Goal: Task Accomplishment & Management: Use online tool/utility

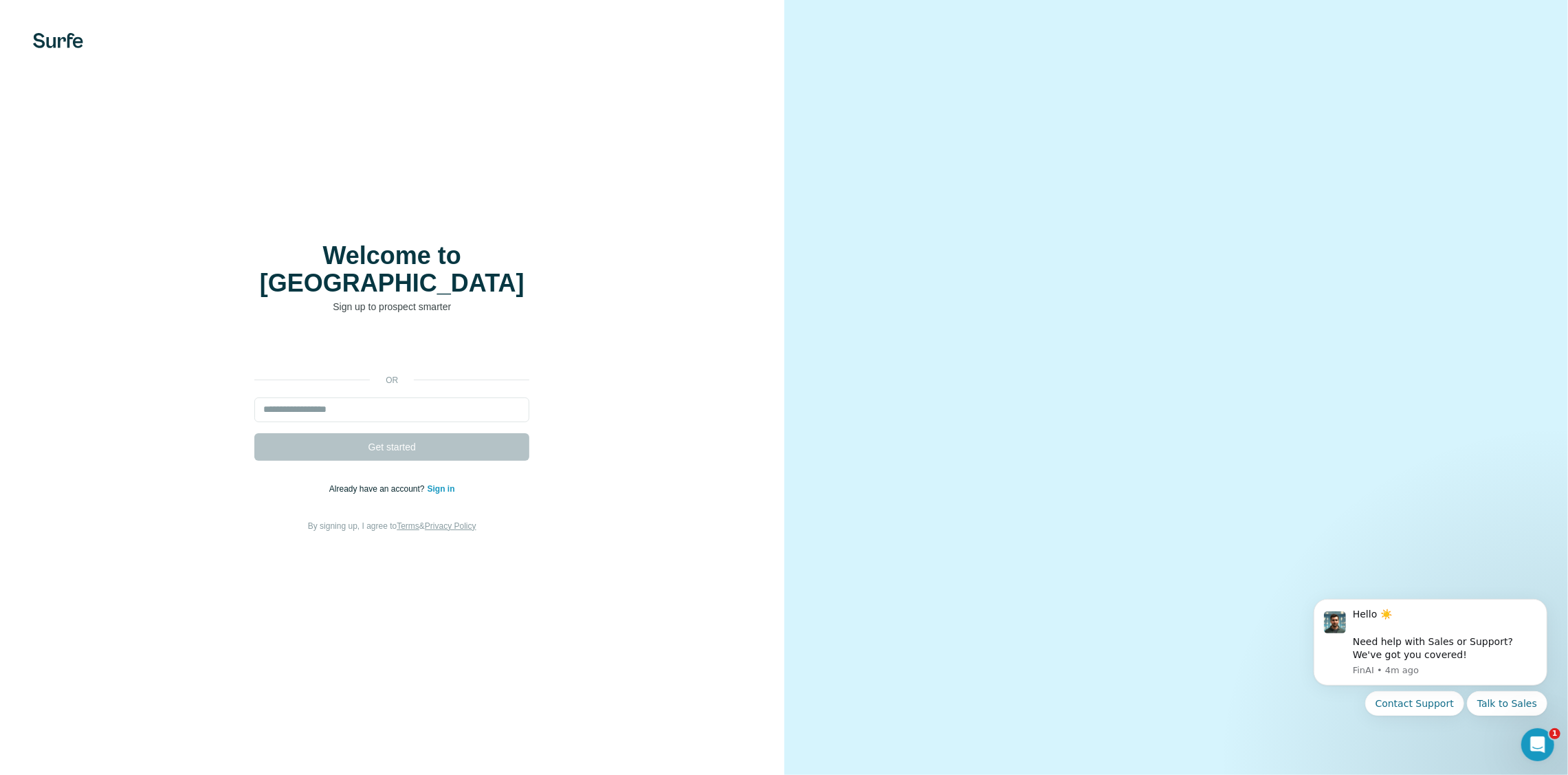
click at [437, 484] on link "Sign in" at bounding box center [441, 488] width 27 height 10
click at [436, 484] on link "Sign in" at bounding box center [441, 488] width 27 height 10
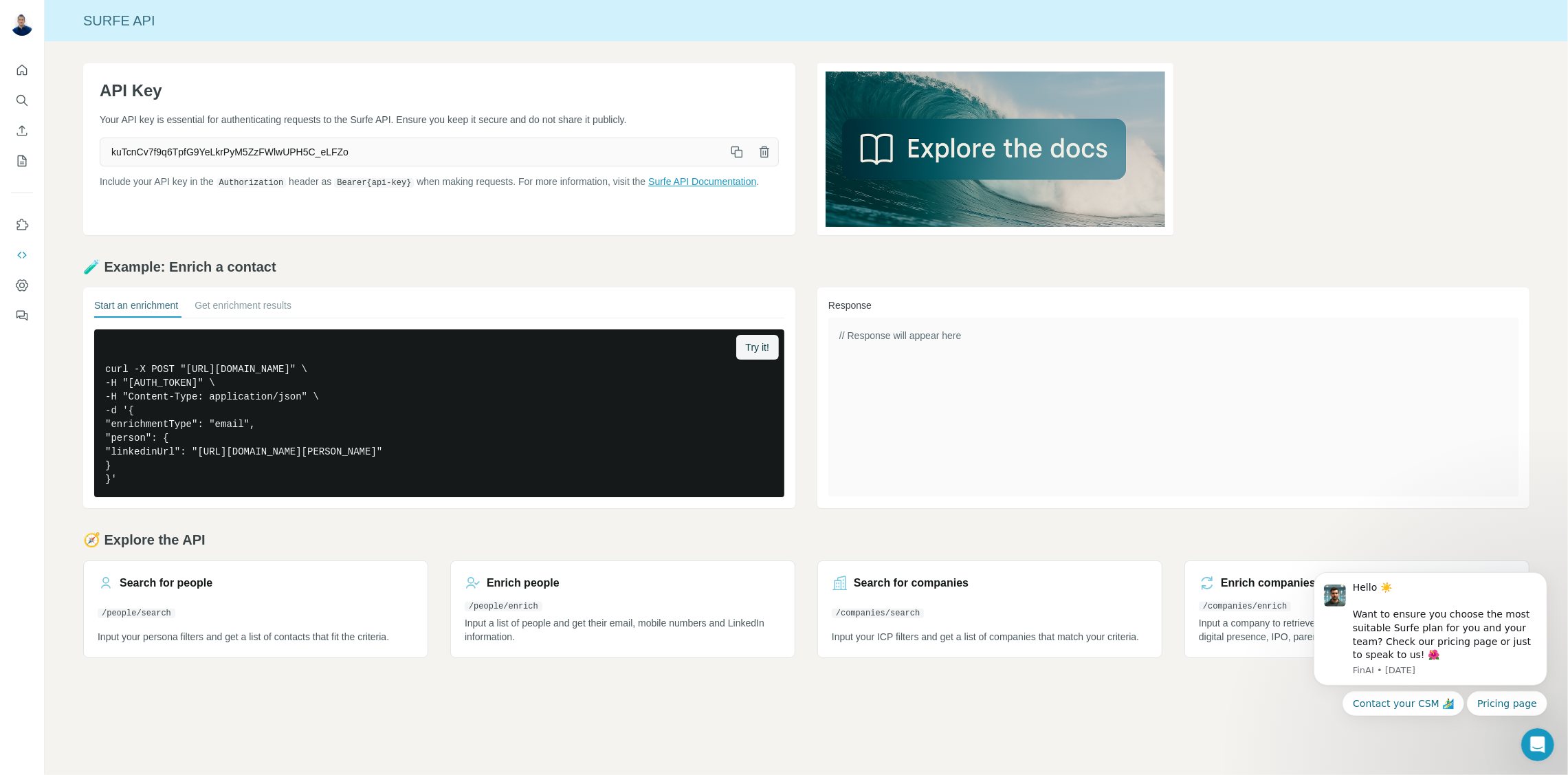
click at [716, 181] on link "Surfe API Documentation" at bounding box center [702, 182] width 108 height 11
click at [307, 451] on pre "curl -X POST "https://api.surfe.com/v1/people/enrichments" \ -H "Authorization:…" at bounding box center [439, 413] width 691 height 167
drag, startPoint x: 106, startPoint y: 365, endPoint x: 229, endPoint y: 489, distance: 174.7
click at [229, 489] on pre "curl -X POST "https://api.surfe.com/v1/people/enrichments" \ -H "Authorization:…" at bounding box center [439, 413] width 691 height 167
click at [22, 163] on icon "My lists" at bounding box center [22, 160] width 14 height 14
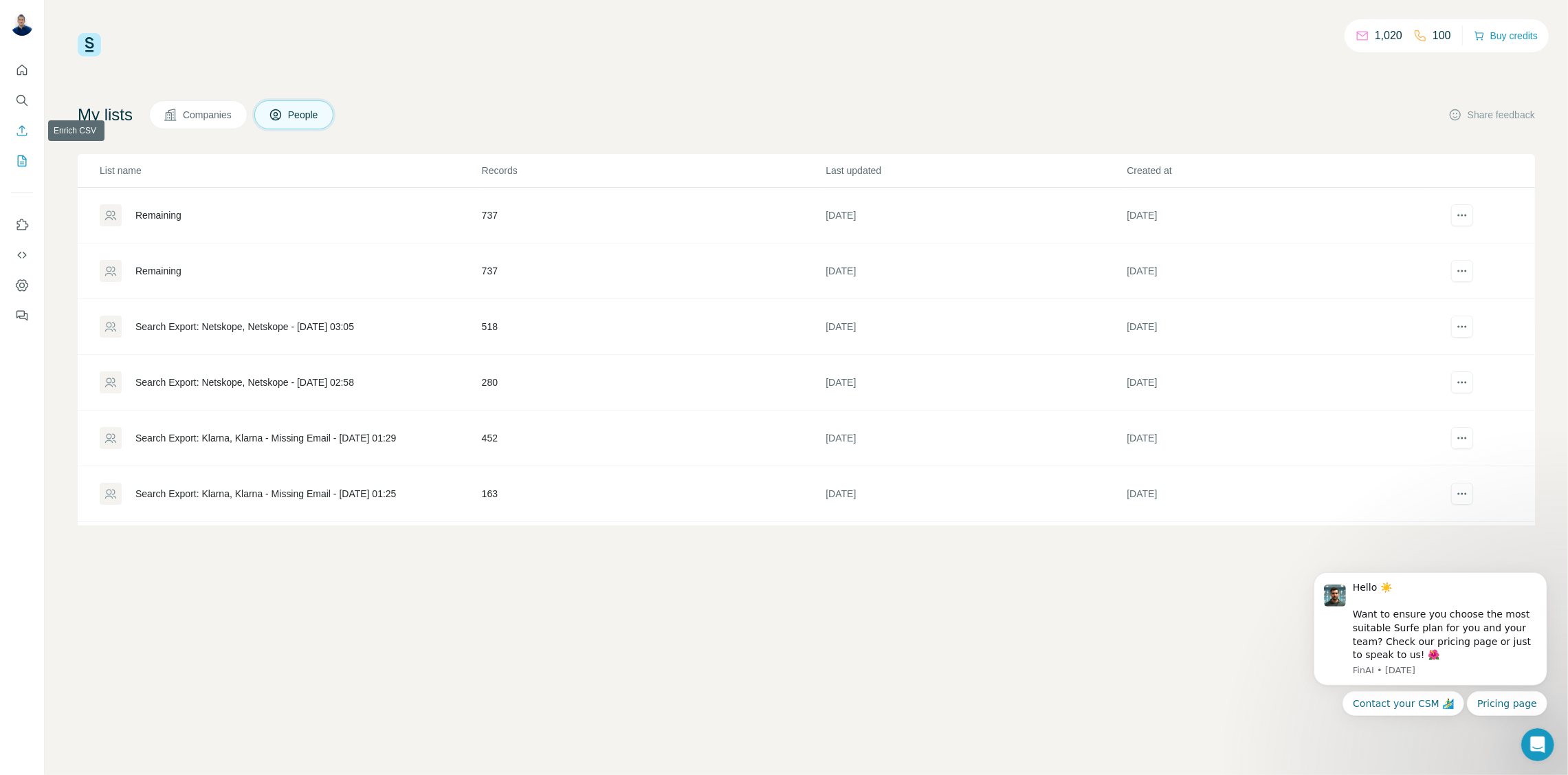
click at [21, 130] on icon "Enrich CSV" at bounding box center [22, 130] width 10 height 10
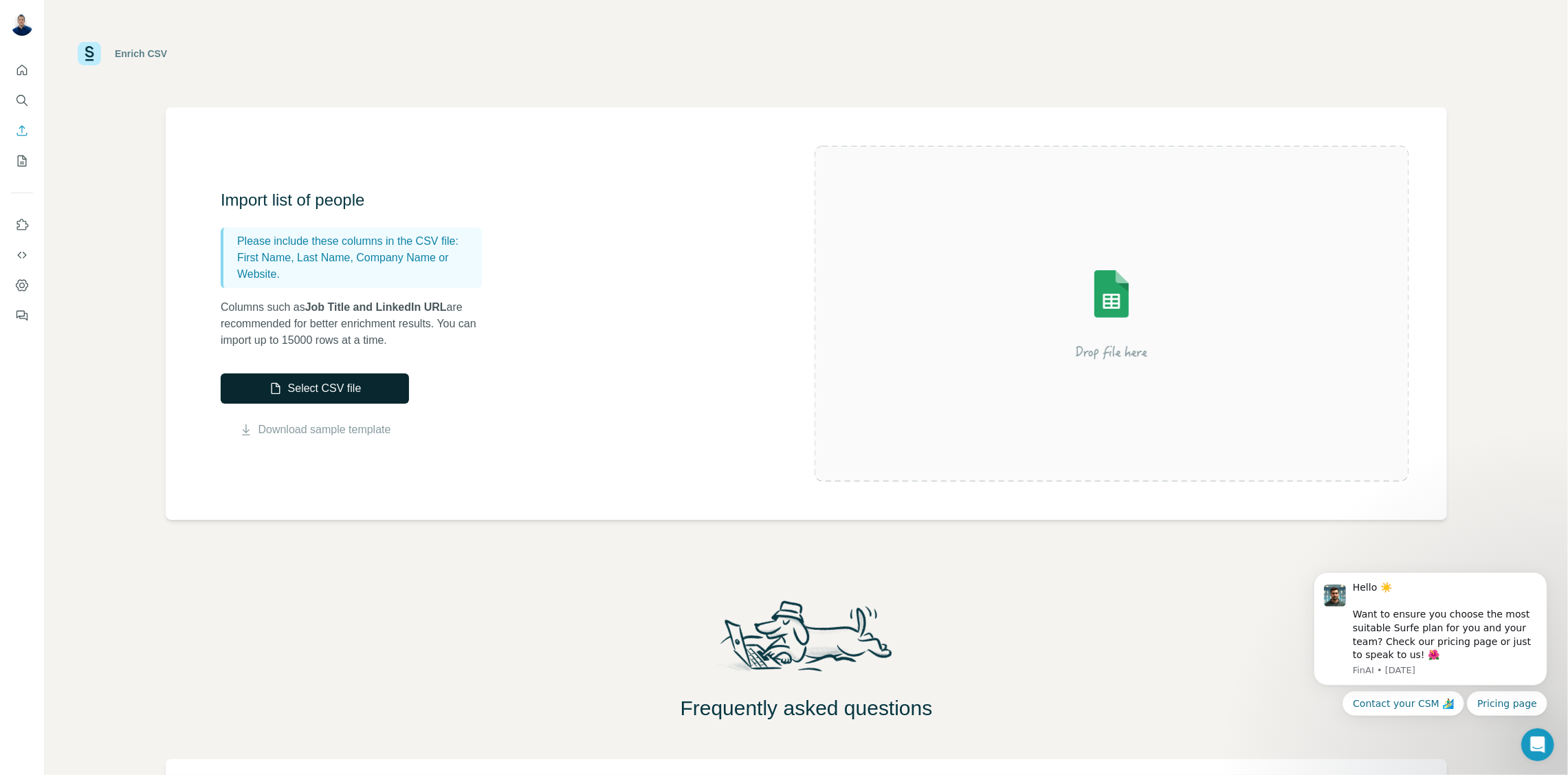
click at [328, 380] on button "Select CSV file" at bounding box center [315, 389] width 188 height 31
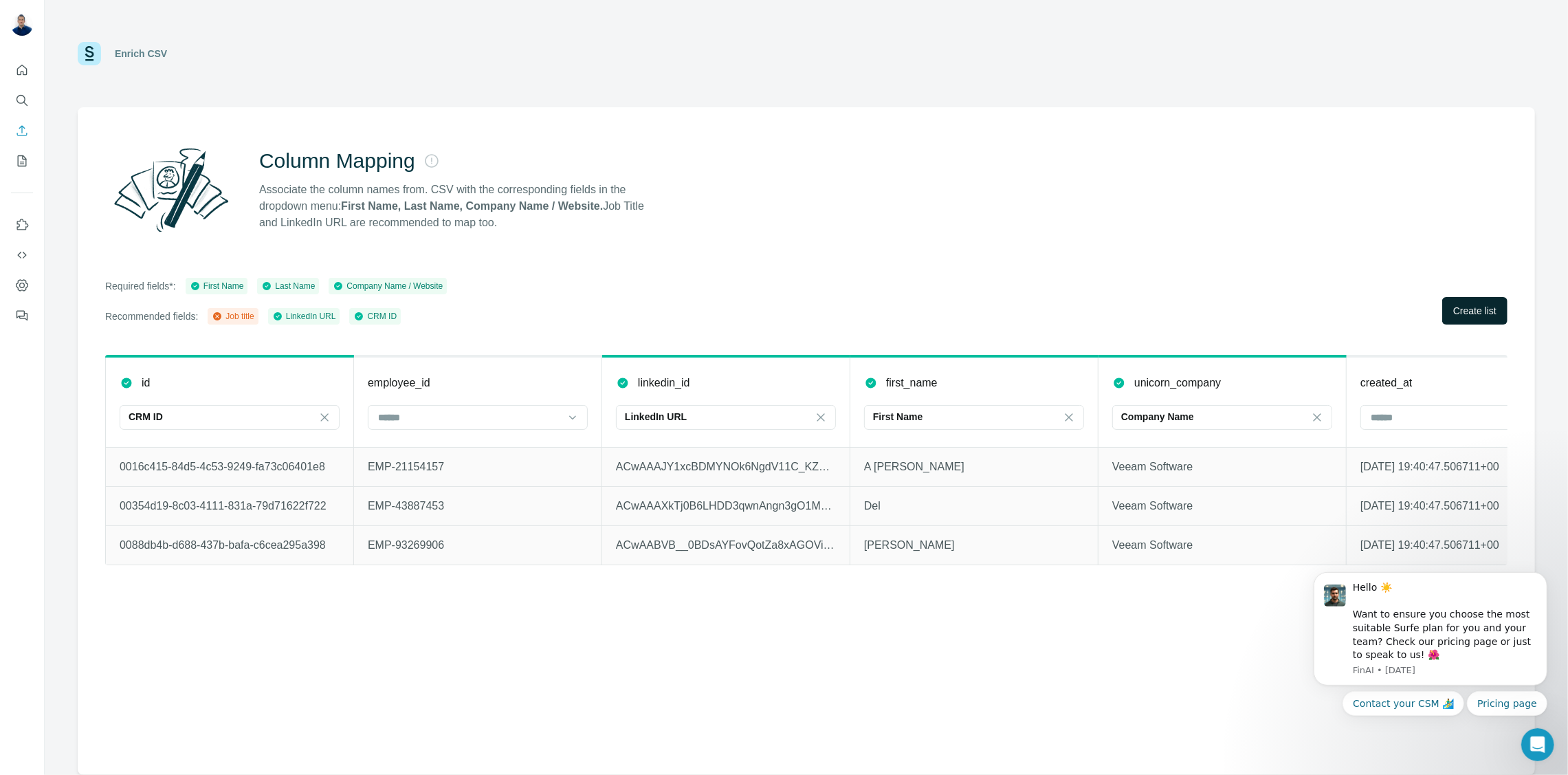
click at [1487, 310] on span "Create list" at bounding box center [1475, 311] width 43 height 14
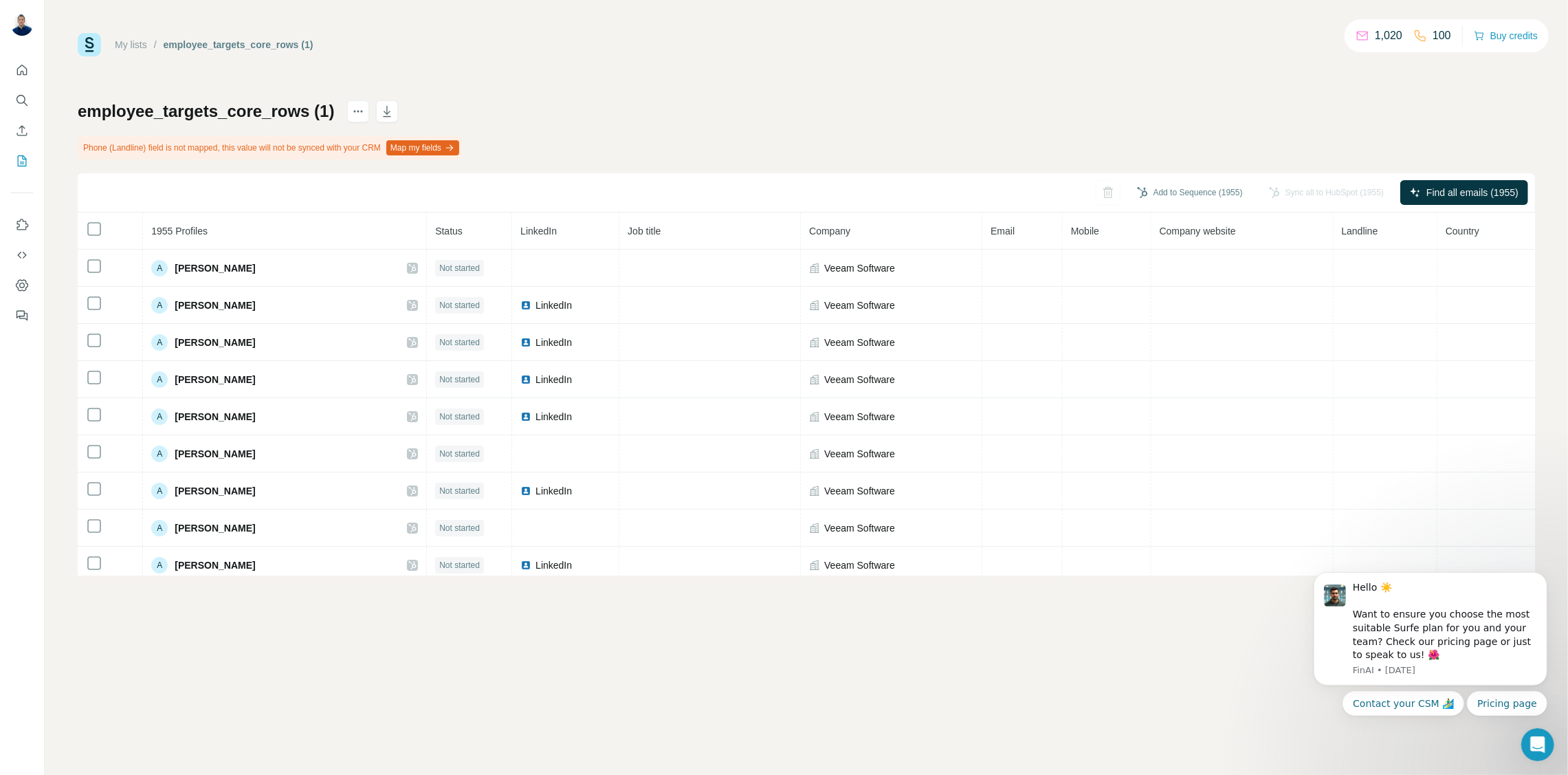
click at [601, 225] on th "LinkedIn" at bounding box center [565, 231] width 107 height 37
drag, startPoint x: 600, startPoint y: 221, endPoint x: 731, endPoint y: 234, distance: 131.6
click at [731, 234] on tr "1955 Profiles Status LinkedIn Job title Company Email Mobile Company website La…" at bounding box center [807, 231] width 1458 height 37
click at [620, 226] on th "Job title" at bounding box center [710, 231] width 181 height 37
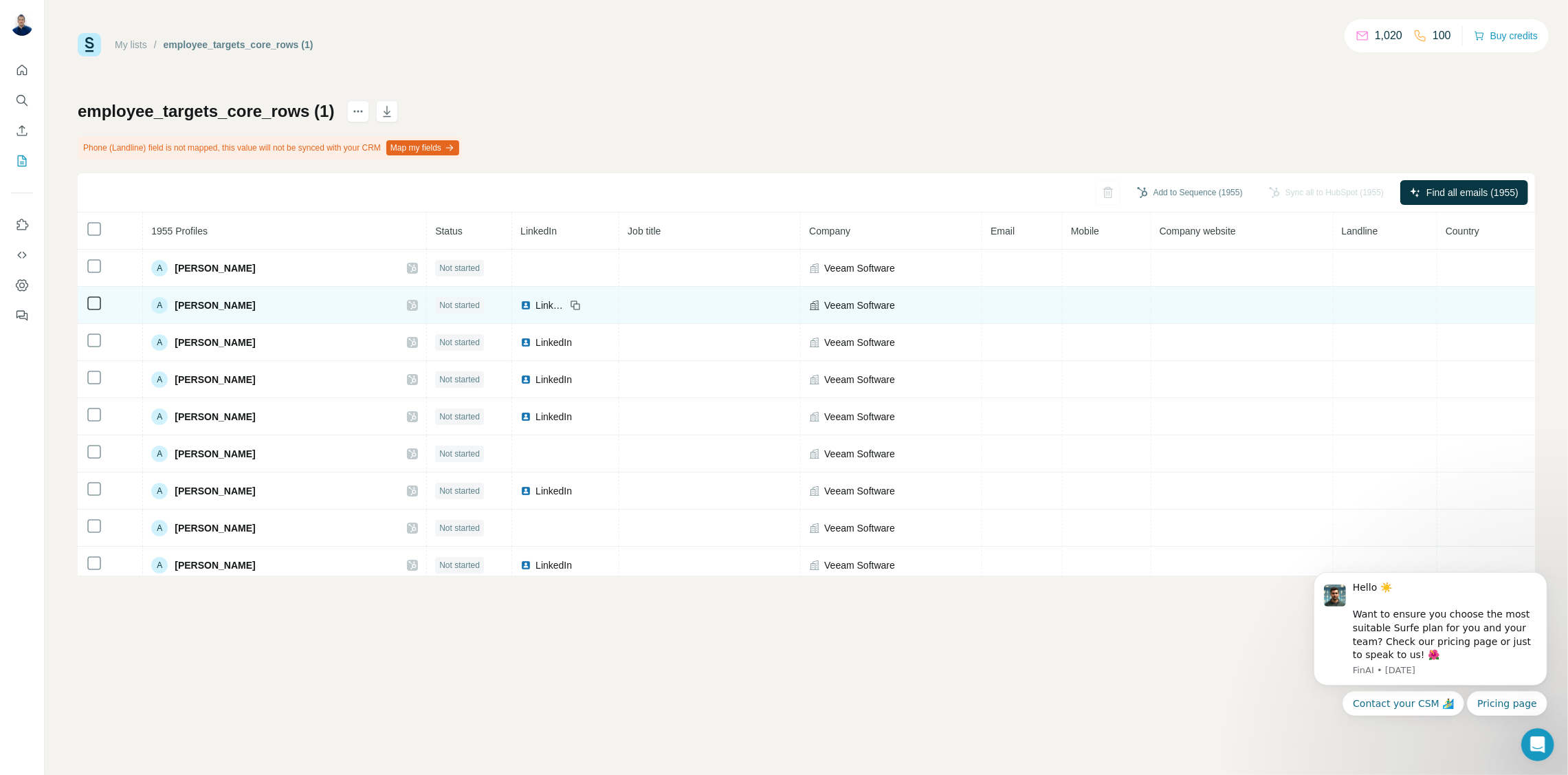
click at [570, 305] on icon at bounding box center [576, 305] width 11 height 11
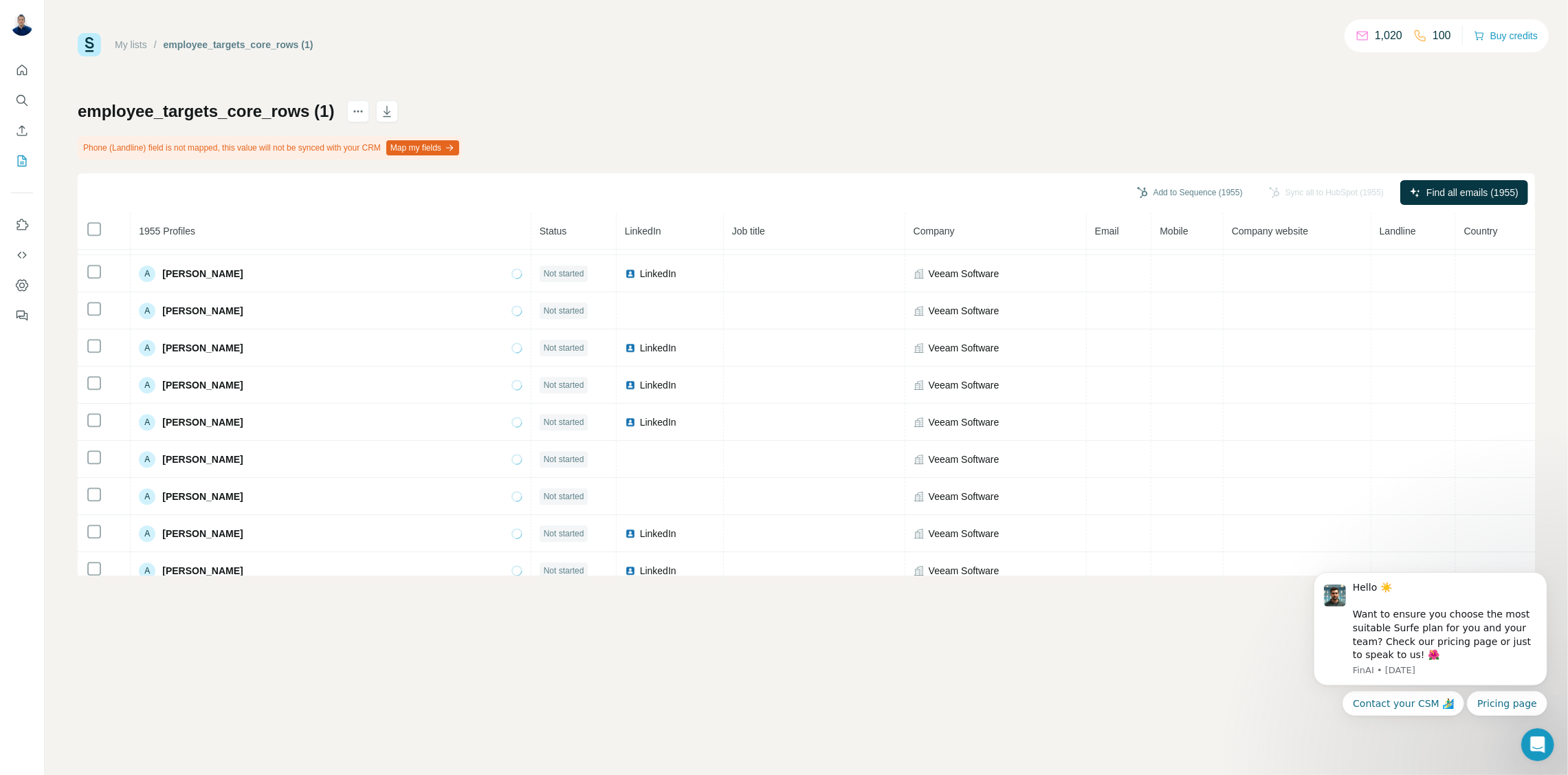
scroll to position [3764, 0]
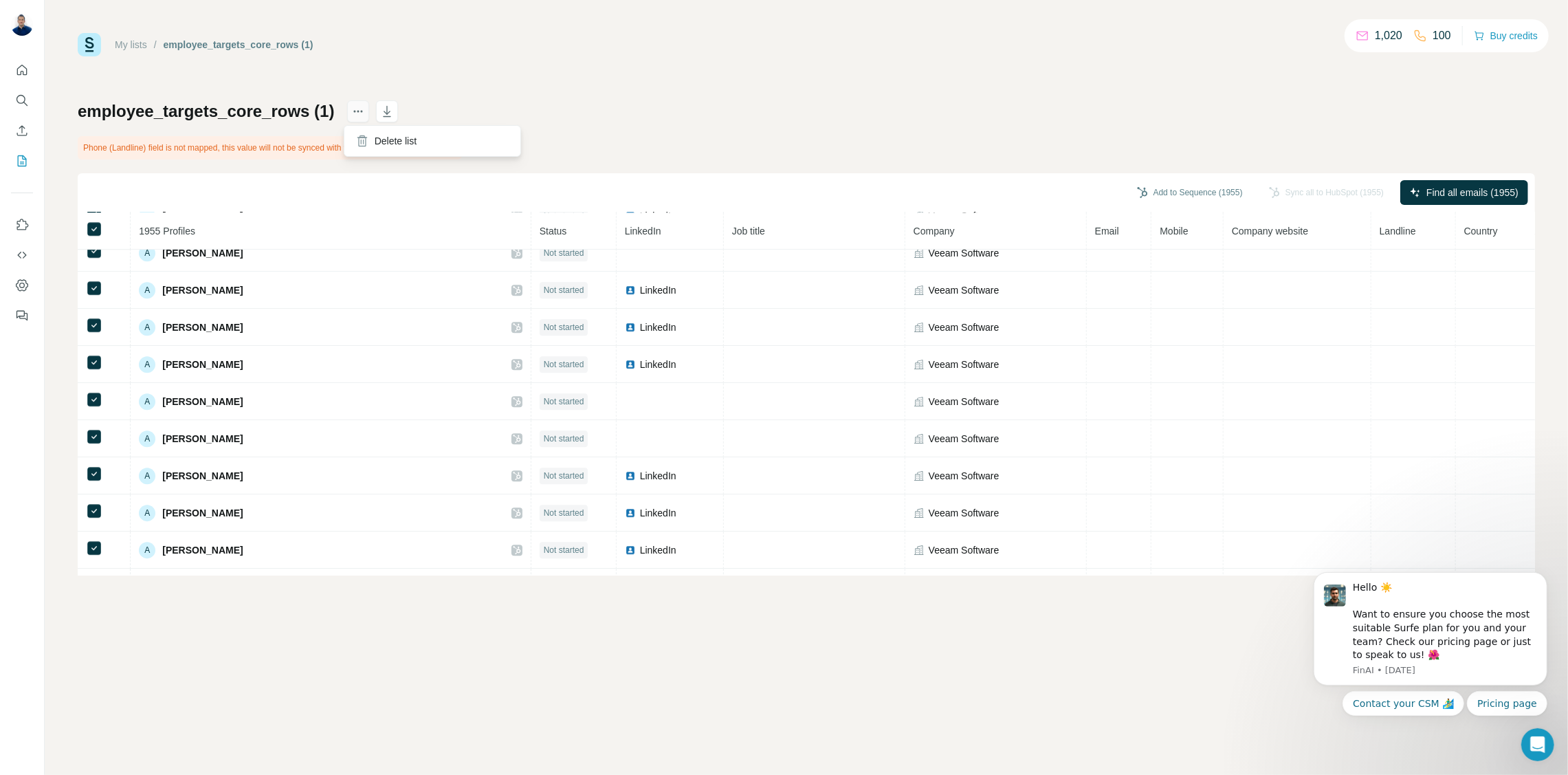
click at [356, 109] on icon "actions" at bounding box center [357, 111] width 14 height 14
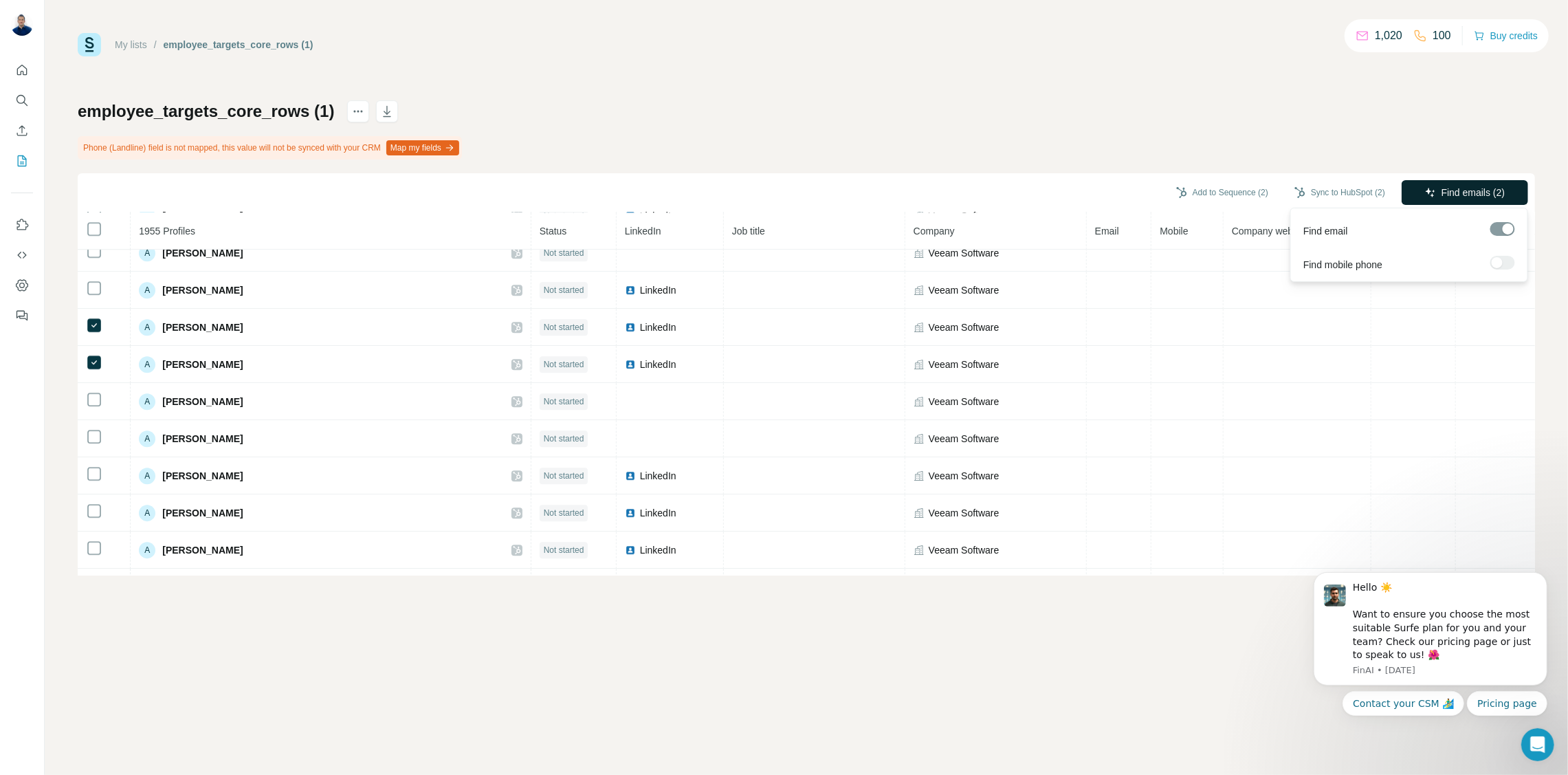
click at [1482, 188] on span "Find emails (2)" at bounding box center [1473, 192] width 64 height 14
click at [432, 140] on button "Map my fields" at bounding box center [423, 147] width 73 height 15
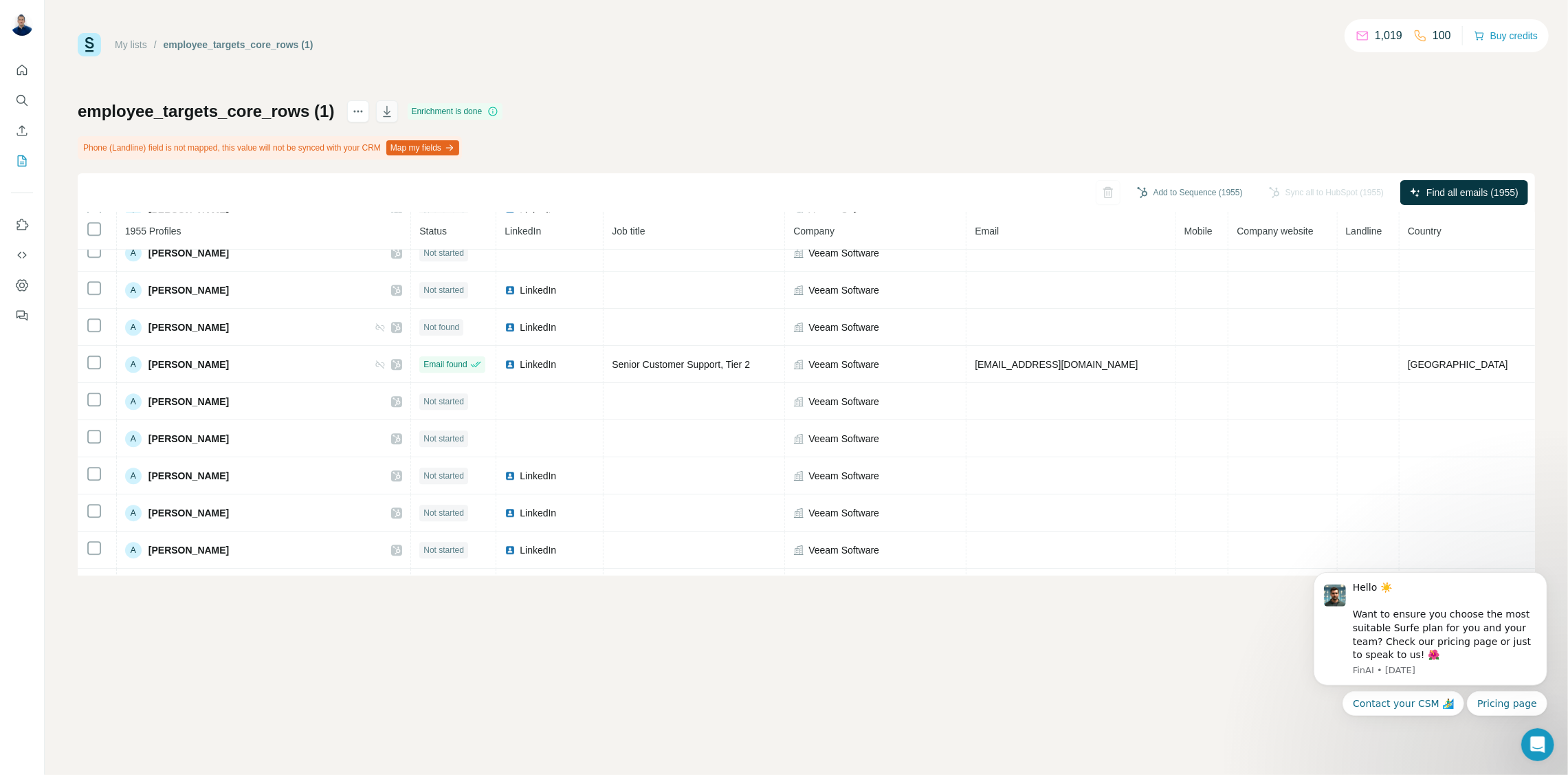
click at [384, 113] on icon "button" at bounding box center [387, 113] width 7 height 4
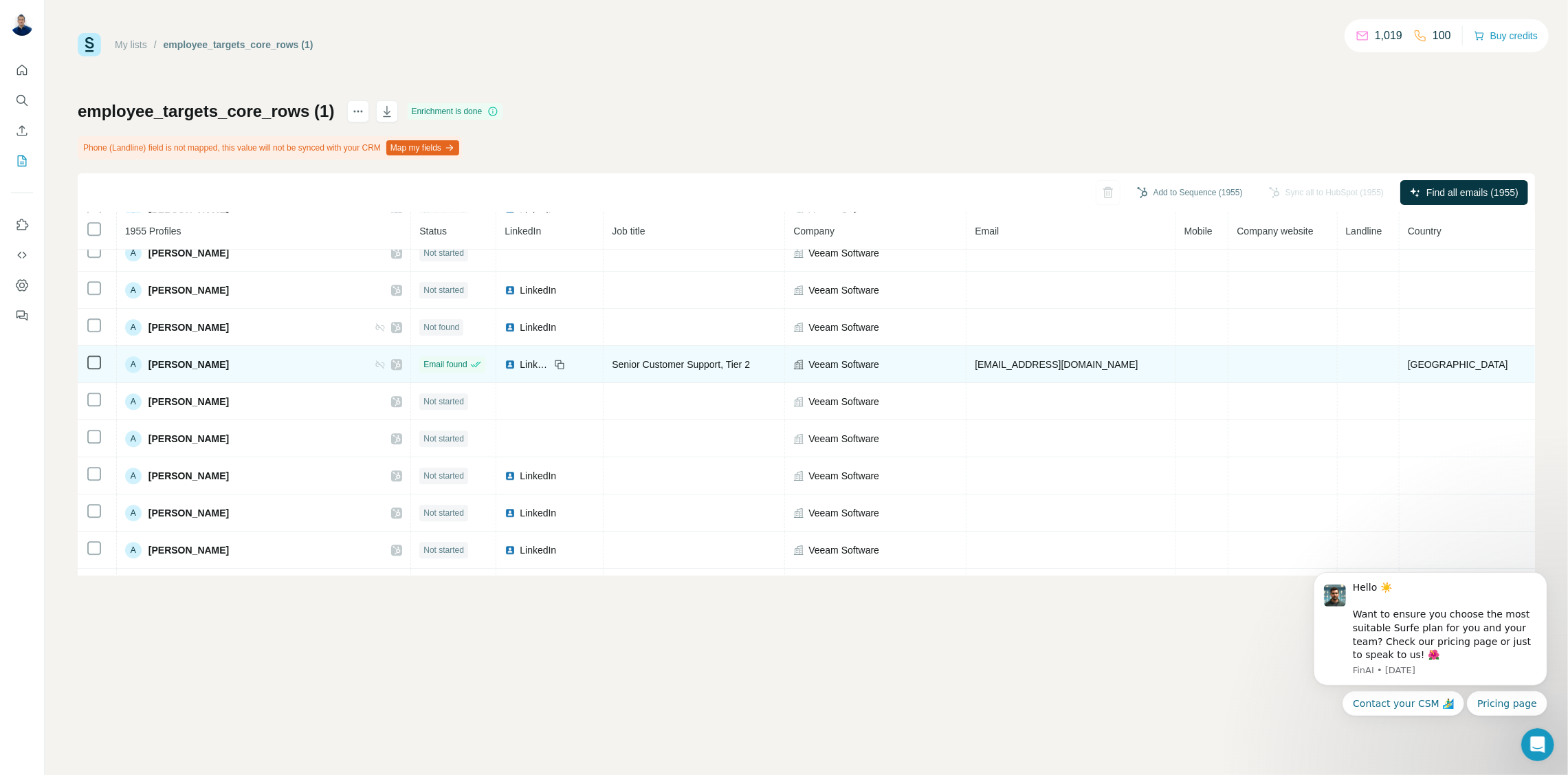
click at [179, 357] on span "Andrew Yurkovic" at bounding box center [188, 364] width 80 height 14
click at [550, 357] on span "LinkedIn" at bounding box center [535, 364] width 31 height 14
click at [565, 359] on icon at bounding box center [559, 365] width 11 height 11
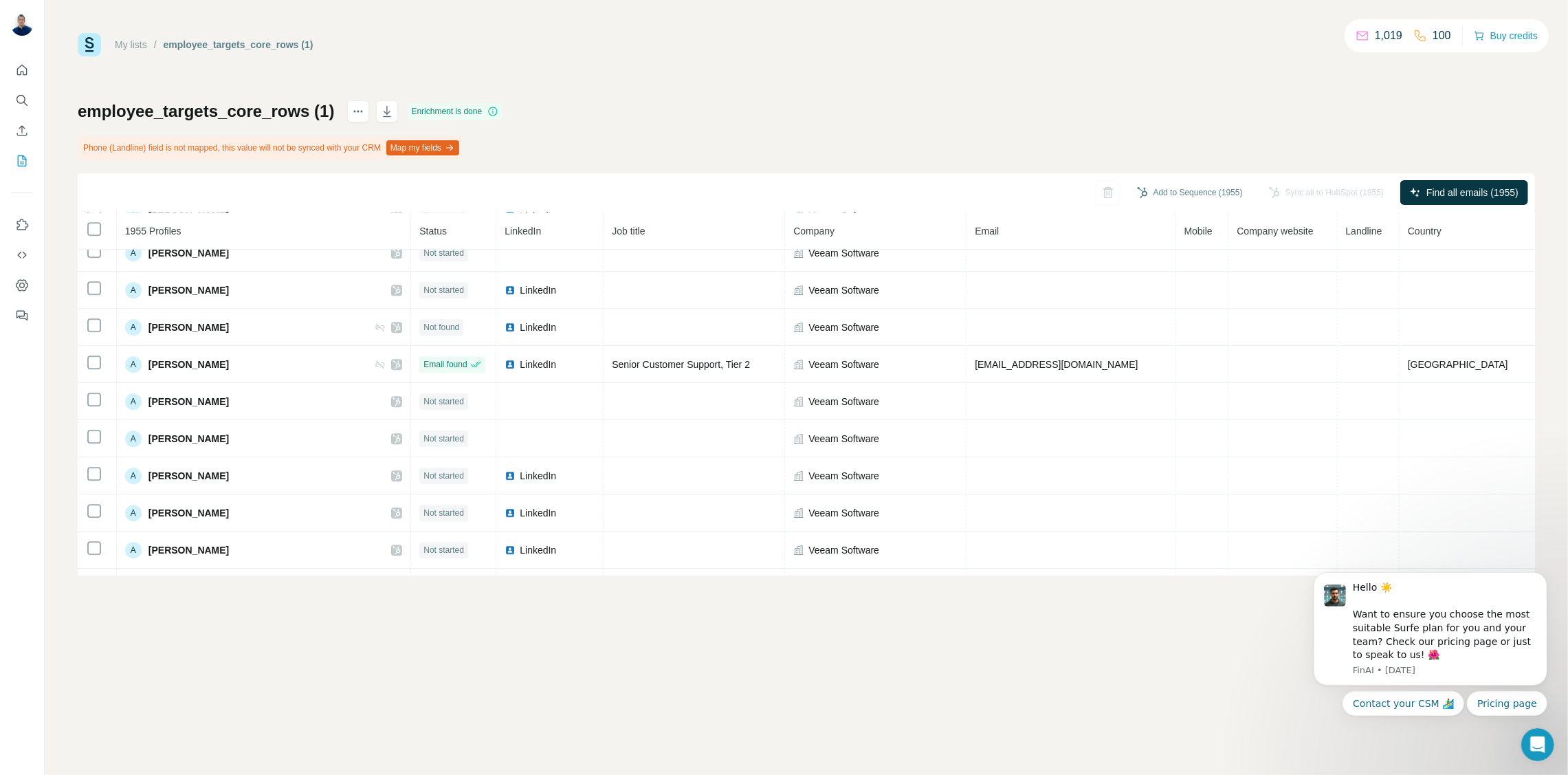
click at [445, 146] on button "Map my fields" at bounding box center [423, 147] width 73 height 15
